Goal: Register for event/course

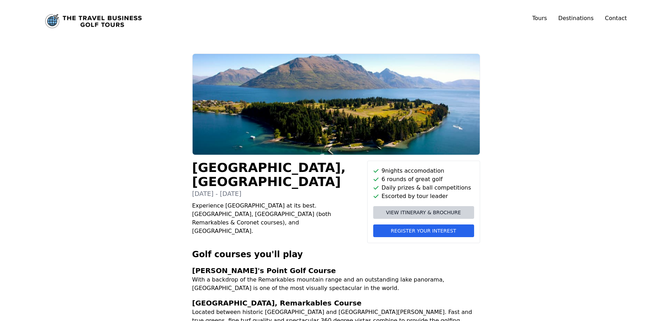
scroll to position [47, 0]
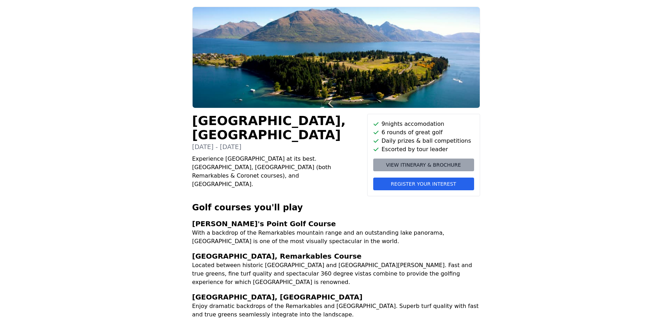
click at [405, 163] on span "View itinerary & brochure" at bounding box center [423, 165] width 75 height 7
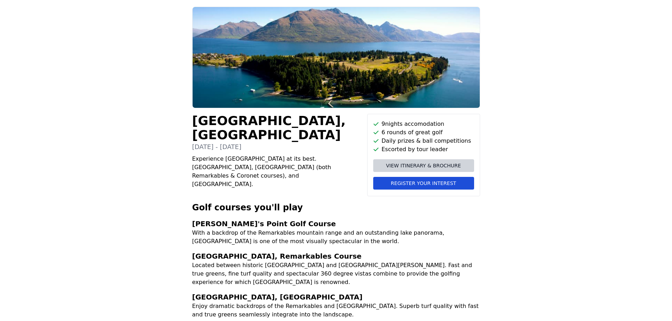
click at [431, 183] on span "Register your interest" at bounding box center [423, 183] width 65 height 7
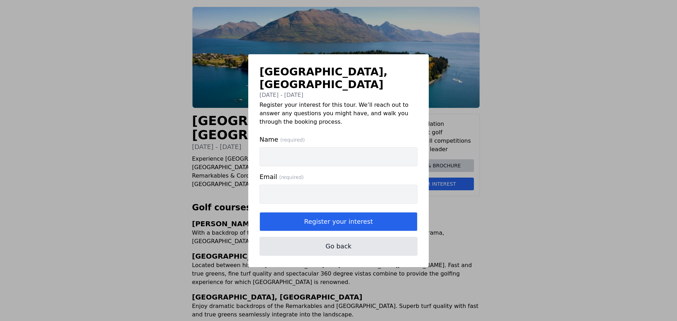
click at [285, 157] on input "Name (required)" at bounding box center [339, 156] width 158 height 19
type input "[PERSON_NAME]"
click at [267, 187] on input "Email (required)" at bounding box center [339, 194] width 158 height 19
type input "[EMAIL_ADDRESS][DOMAIN_NAME]"
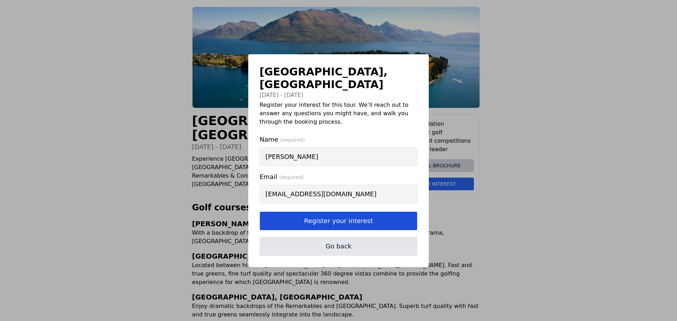
click at [330, 213] on button "Register your interest" at bounding box center [339, 221] width 158 height 19
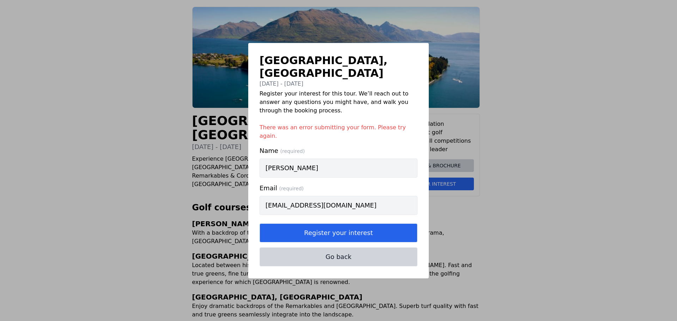
click at [335, 248] on button "Go back" at bounding box center [339, 257] width 158 height 19
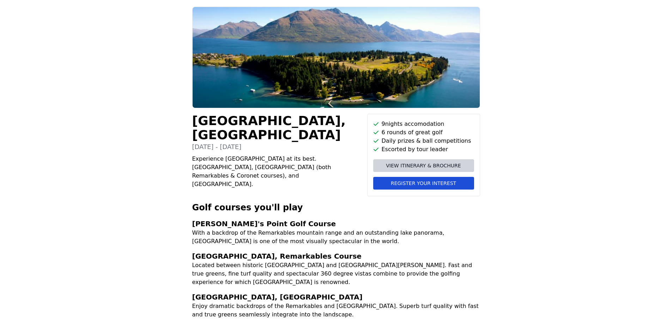
click at [401, 181] on span "Register your interest" at bounding box center [423, 183] width 65 height 7
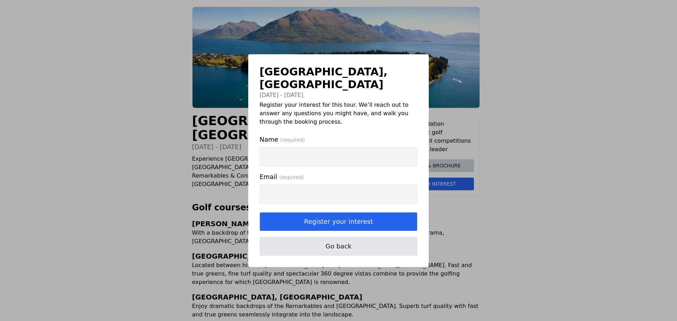
click at [289, 147] on input "Name (required)" at bounding box center [339, 156] width 158 height 19
type input "[PERSON_NAME]"
click at [281, 185] on input "Email (required)" at bounding box center [339, 194] width 158 height 19
type input "[EMAIL_ADDRESS][DOMAIN_NAME]"
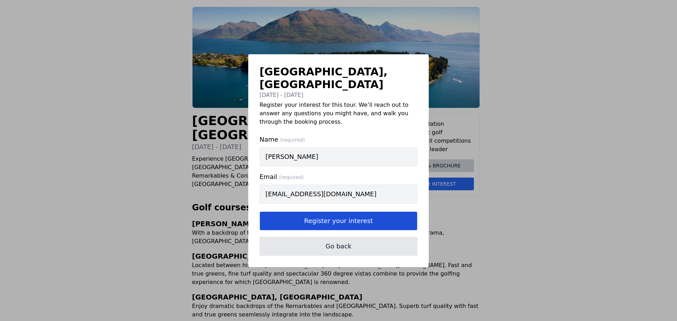
click at [326, 213] on button "Register your interest" at bounding box center [339, 221] width 158 height 19
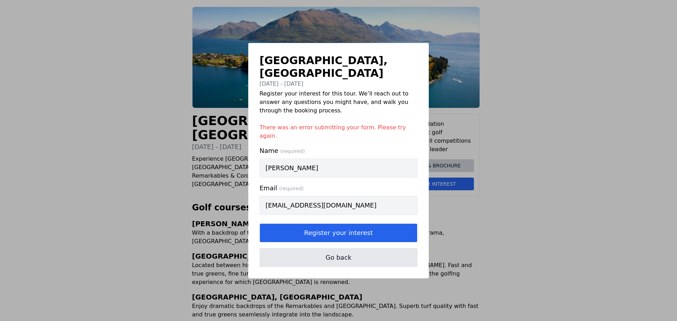
click at [104, 77] on div "[GEOGRAPHIC_DATA], [GEOGRAPHIC_DATA] [DATE] - [DATE] Register your interest for…" at bounding box center [338, 160] width 677 height 321
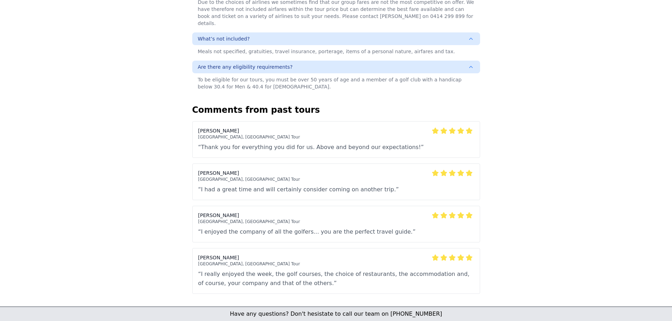
scroll to position [740, 0]
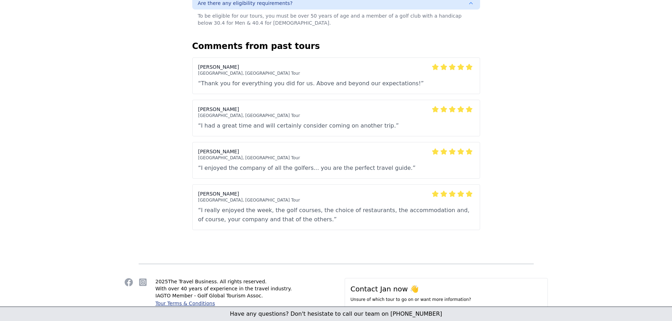
drag, startPoint x: 462, startPoint y: 279, endPoint x: 542, endPoint y: 275, distance: 80.2
click at [542, 278] on section "Contact [PERSON_NAME] now 👋 Unsure of which tour to go on or want more informat…" at bounding box center [446, 313] width 203 height 70
copy link "[EMAIL_ADDRESS][DOMAIN_NAME]"
